Goal: Task Accomplishment & Management: Use online tool/utility

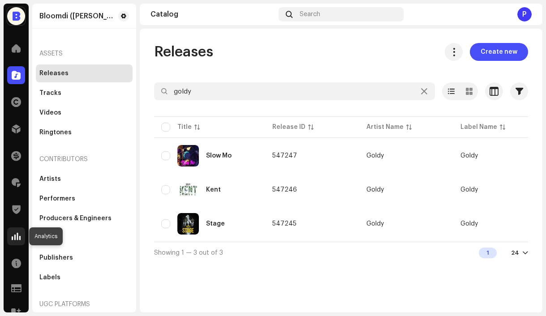
scroll to position [13, 0]
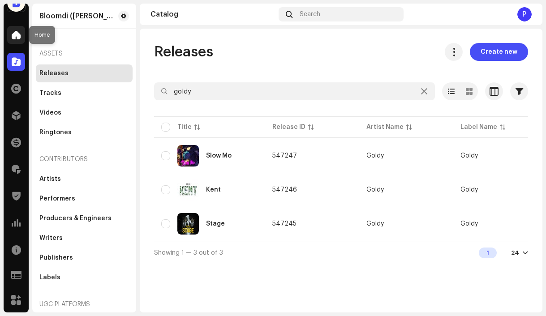
click at [17, 37] on span at bounding box center [16, 34] width 9 height 7
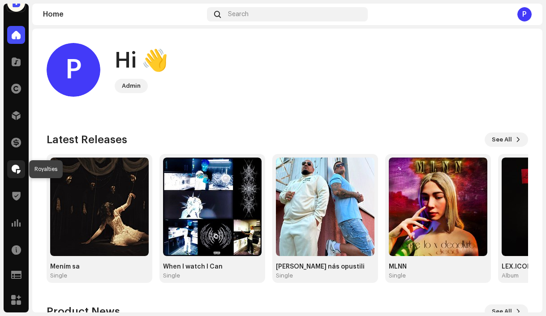
click at [14, 168] on span at bounding box center [16, 169] width 9 height 7
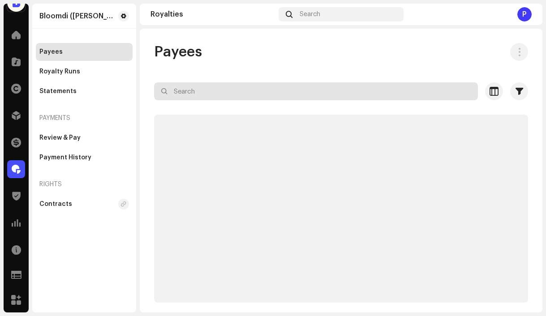
click at [226, 93] on input "text" at bounding box center [316, 91] width 324 height 18
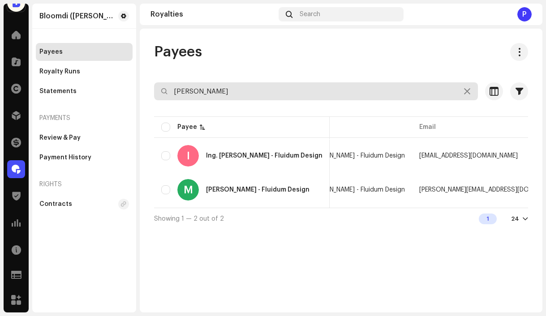
scroll to position [0, 31]
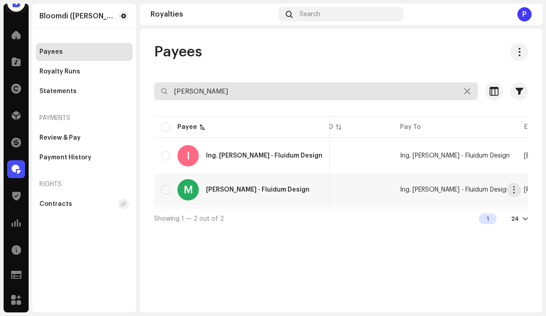
type input "[PERSON_NAME]"
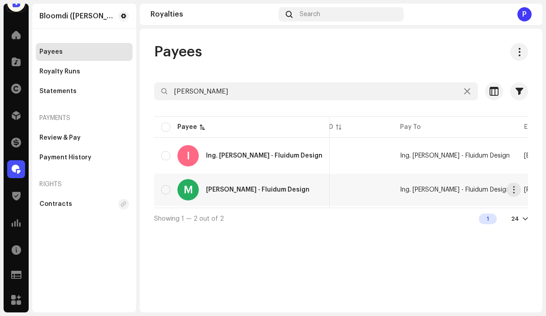
click at [279, 193] on div "M [PERSON_NAME] - Fluidum Design" at bounding box center [241, 190] width 161 height 22
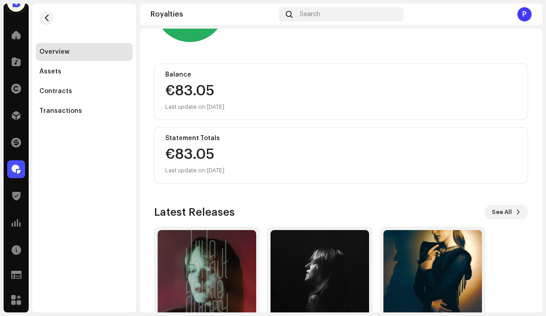
scroll to position [130, 0]
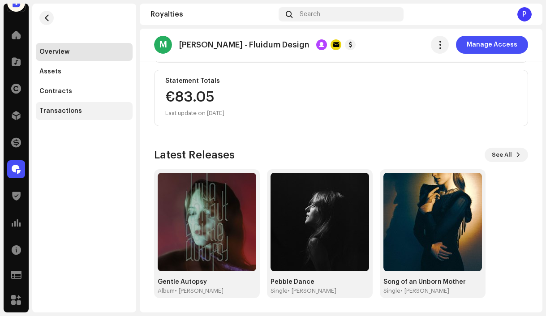
click at [69, 116] on div "Transactions" at bounding box center [84, 111] width 97 height 18
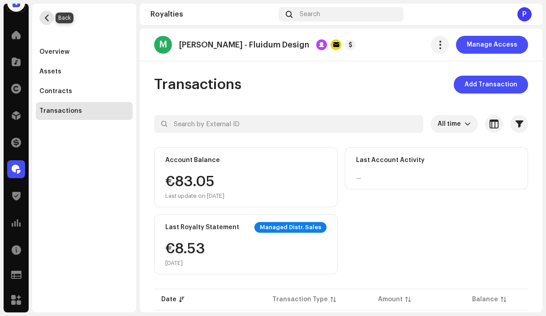
click at [49, 20] on span "button" at bounding box center [46, 17] width 7 height 7
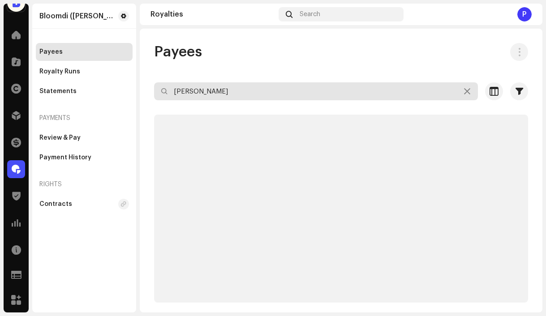
click at [226, 92] on input "[PERSON_NAME]" at bounding box center [316, 91] width 324 height 18
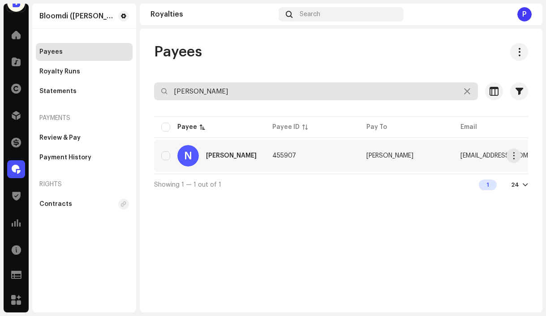
type input "[PERSON_NAME]"
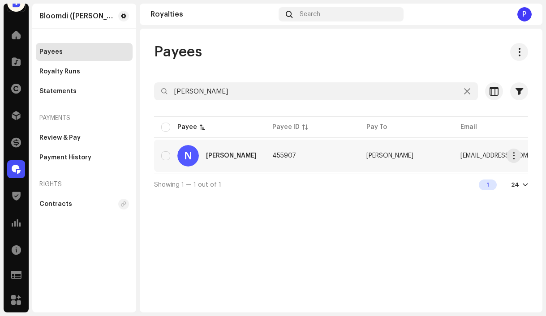
click at [223, 154] on div "[PERSON_NAME]" at bounding box center [231, 156] width 51 height 6
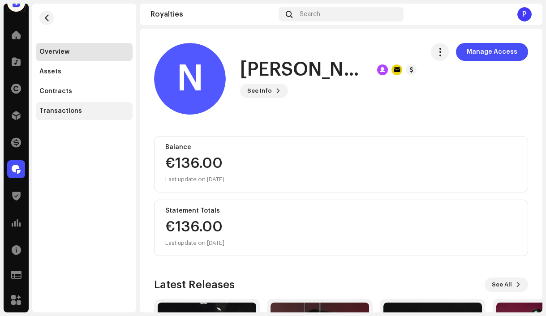
click at [51, 112] on div "Transactions" at bounding box center [60, 111] width 43 height 7
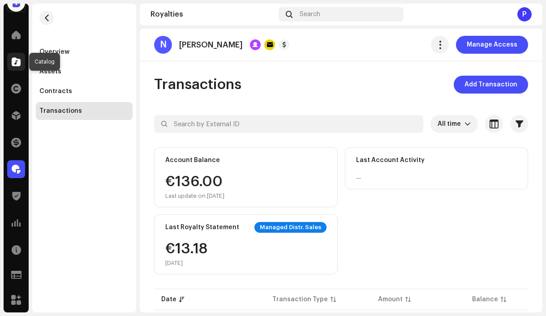
click at [13, 62] on span at bounding box center [16, 61] width 9 height 7
